Goal: Information Seeking & Learning: Learn about a topic

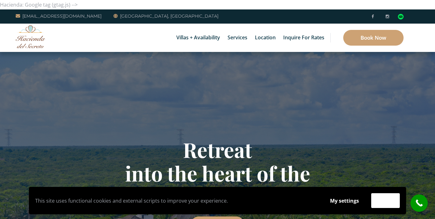
click at [240, 39] on link "5 Bedrooms" at bounding box center [221, 42] width 60 height 11
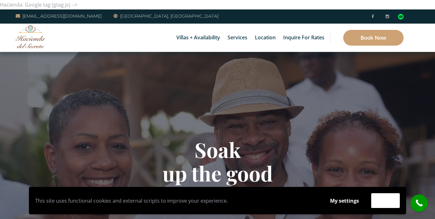
click at [236, 35] on li "5 Bedrooms Villa Sarita Villa Umakiha" at bounding box center [221, 43] width 79 height 16
click at [236, 39] on link "5 Bedrooms" at bounding box center [221, 42] width 60 height 11
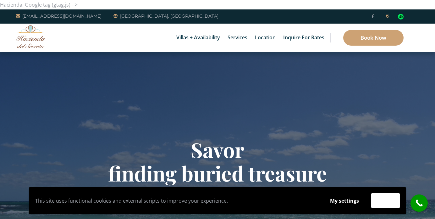
click at [388, 15] on icon at bounding box center [387, 16] width 3 height 4
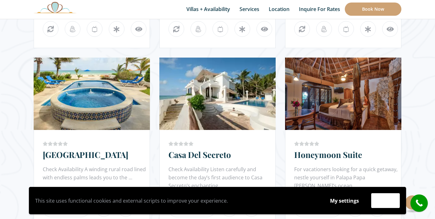
scroll to position [553, 0]
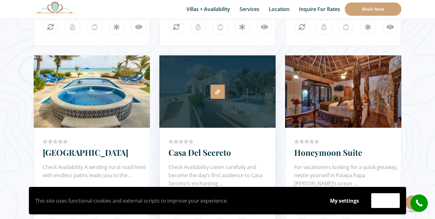
click at [217, 90] on icon at bounding box center [217, 92] width 5 height 5
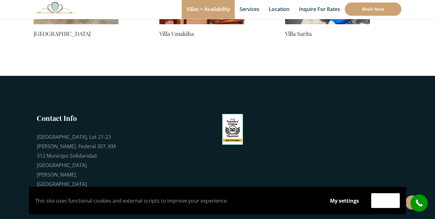
scroll to position [710, 0]
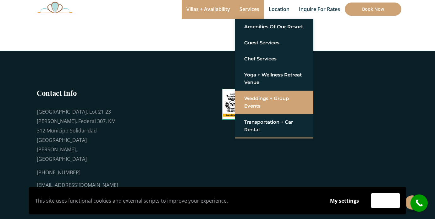
click at [252, 98] on link "Weddings + Group Events" at bounding box center [274, 102] width 60 height 19
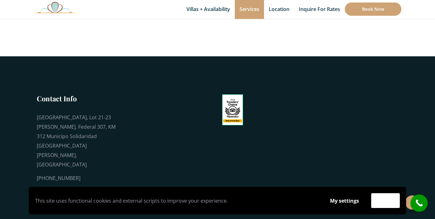
scroll to position [829, 0]
